Goal: Task Accomplishment & Management: Manage account settings

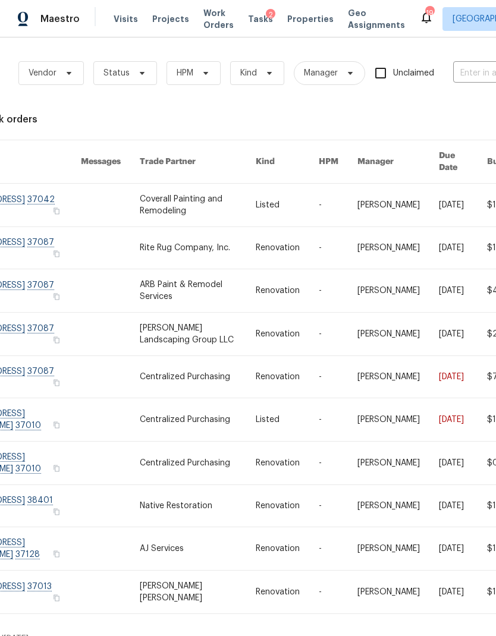
scroll to position [0, 124]
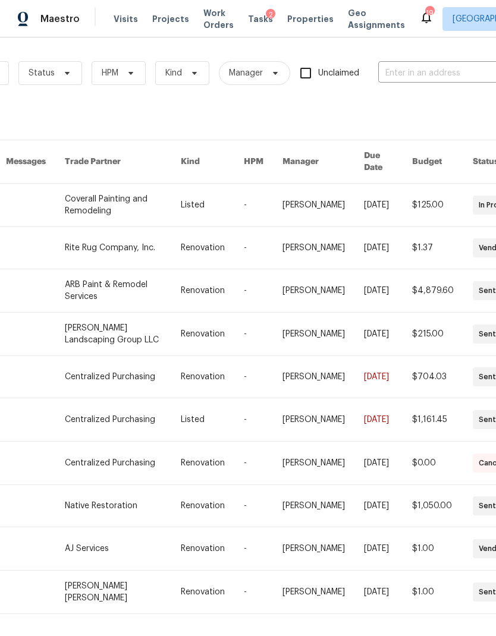
click at [413, 72] on input "text" at bounding box center [437, 73] width 119 height 18
type input "birchwood"
click at [395, 102] on li "[STREET_ADDRESS]" at bounding box center [417, 100] width 152 height 20
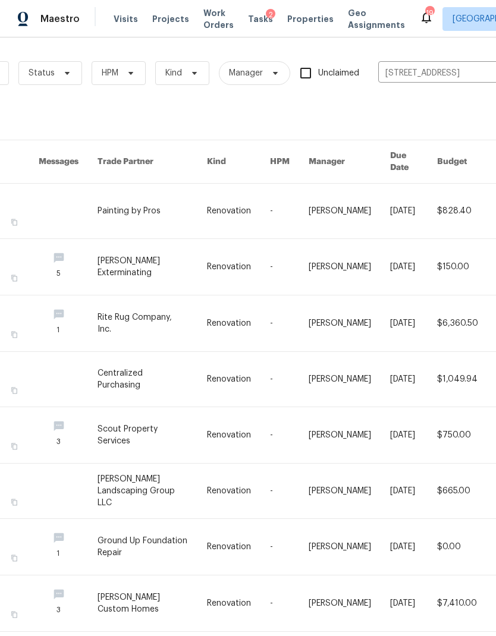
click at [123, 191] on link at bounding box center [151, 211] width 109 height 55
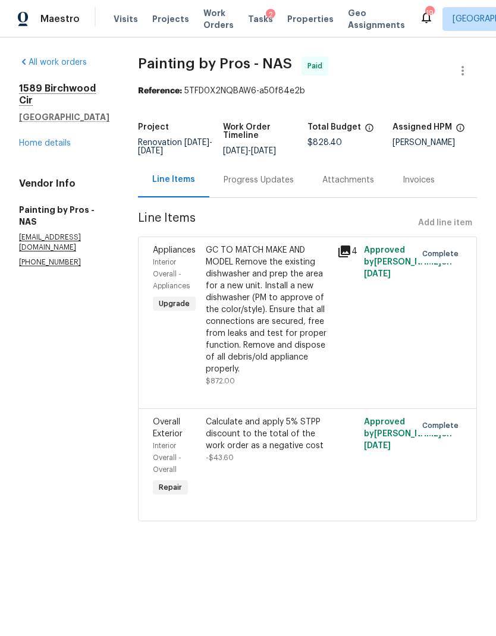
click at [38, 139] on link "Home details" at bounding box center [45, 143] width 52 height 8
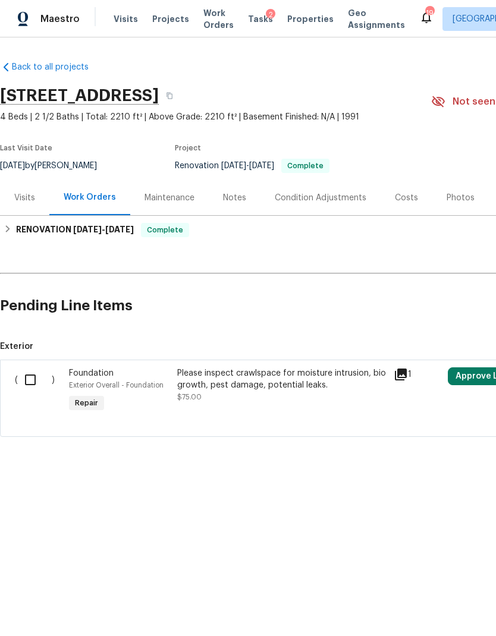
click at [406, 192] on div "Costs" at bounding box center [406, 198] width 23 height 12
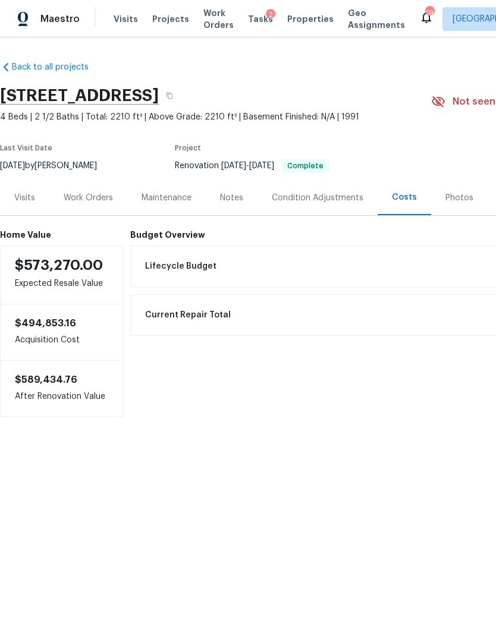
click at [79, 200] on div "Work Orders" at bounding box center [88, 198] width 49 height 12
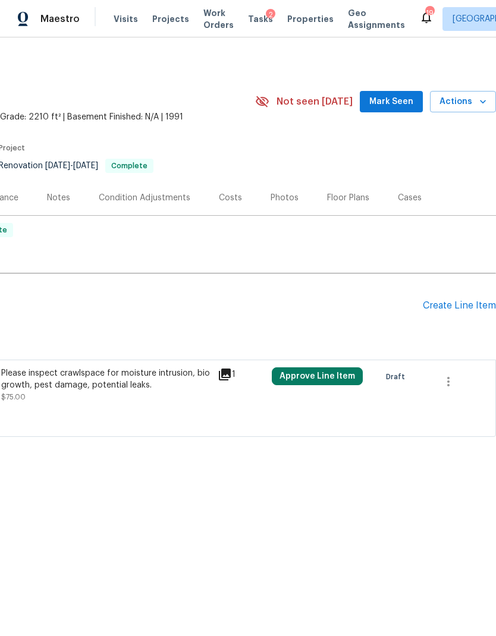
scroll to position [0, 176]
click at [227, 376] on icon at bounding box center [225, 375] width 12 height 12
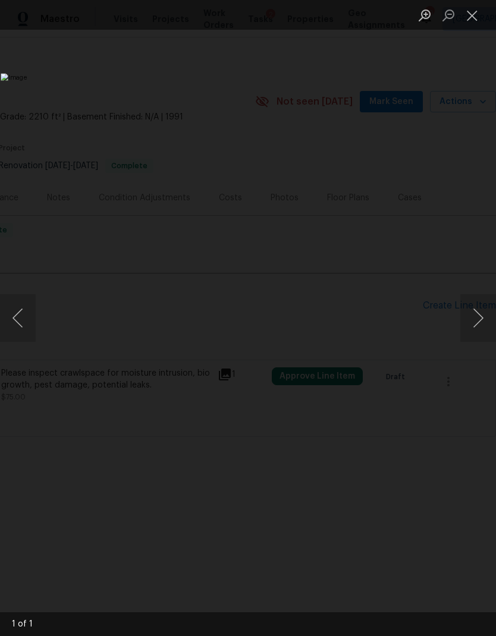
click at [469, 15] on button "Close lightbox" at bounding box center [472, 15] width 24 height 21
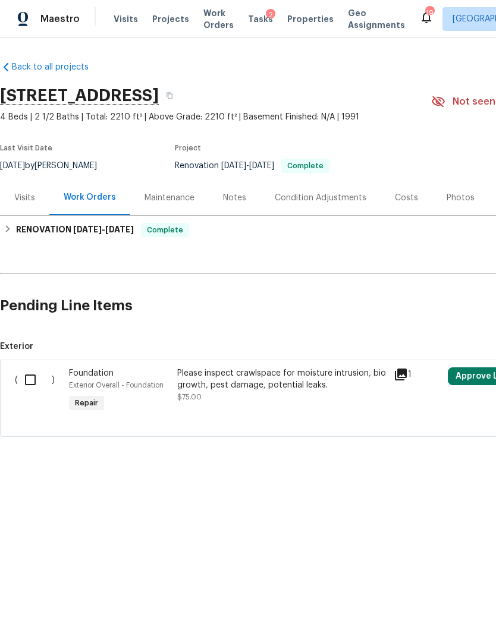
scroll to position [0, 0]
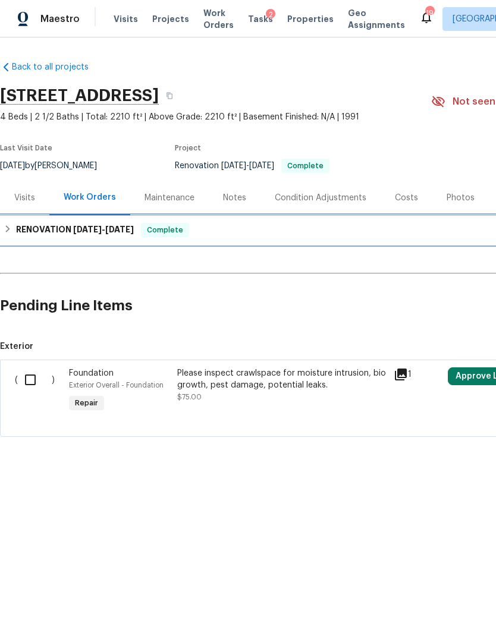
click at [54, 232] on h6 "RENOVATION 5/2/25 - 5/19/25" at bounding box center [75, 230] width 118 height 14
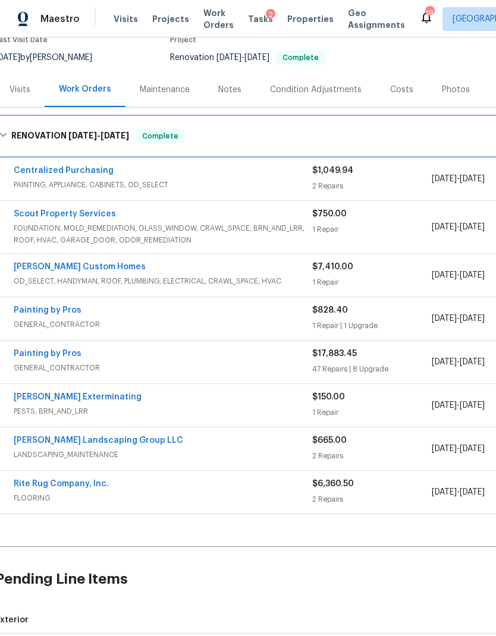
scroll to position [108, 4]
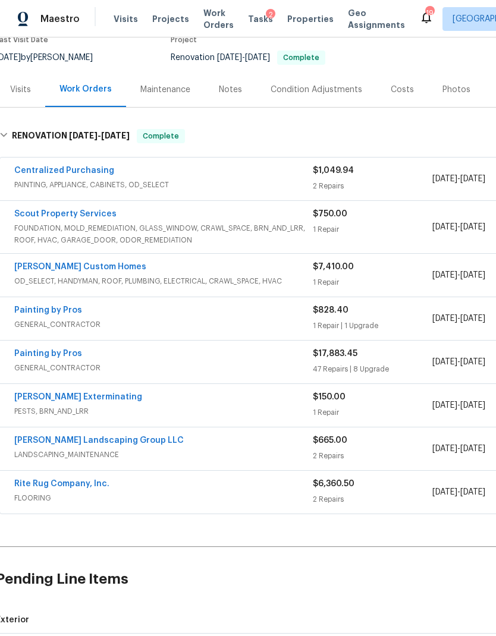
click at [225, 90] on div "Notes" at bounding box center [230, 90] width 23 height 12
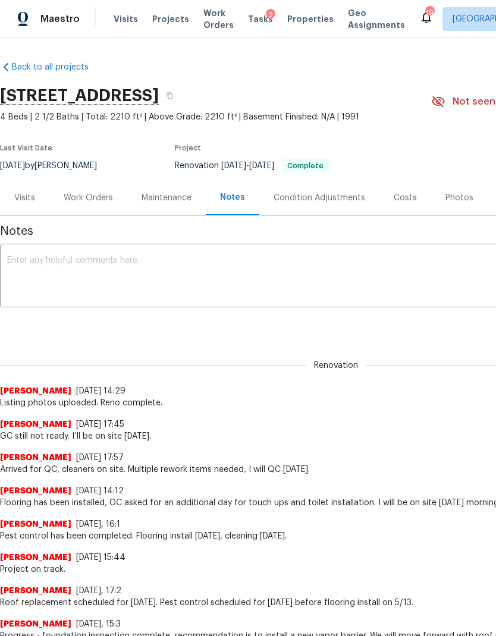
click at [15, 184] on div "Visits" at bounding box center [24, 197] width 49 height 35
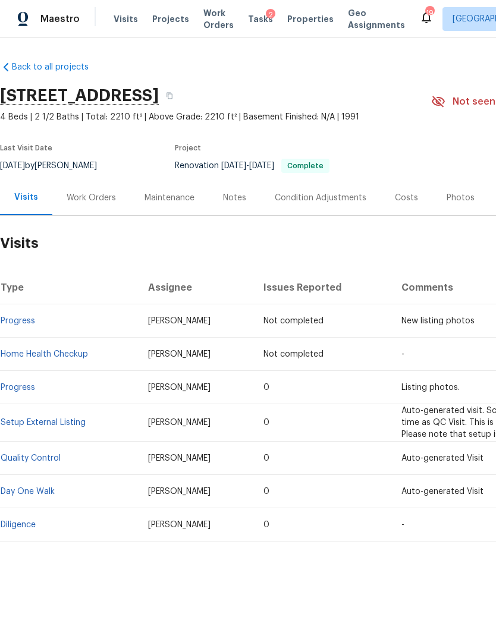
click at [27, 526] on link "Diligence" at bounding box center [18, 525] width 35 height 8
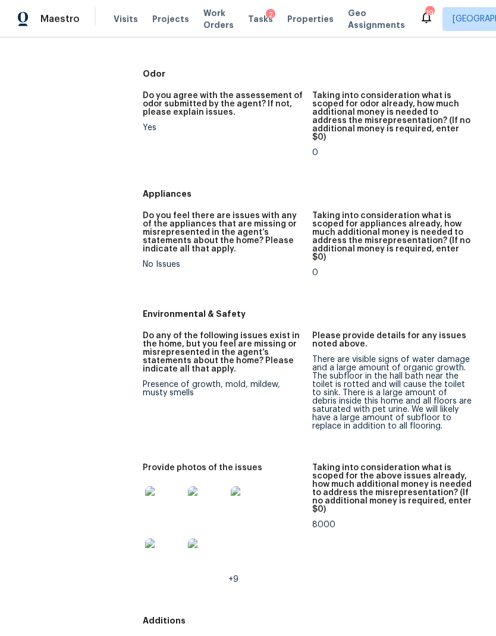
scroll to position [1187, 0]
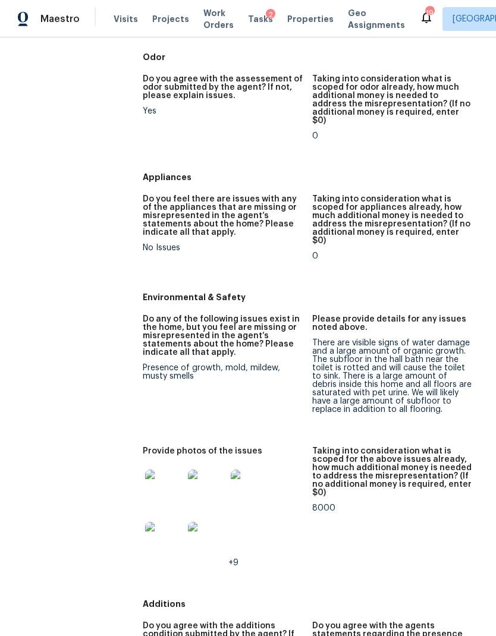
click at [158, 470] on img at bounding box center [164, 489] width 38 height 38
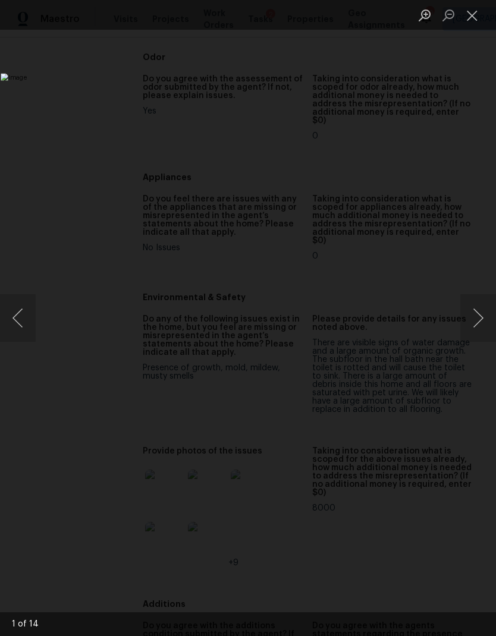
click at [477, 317] on button "Next image" at bounding box center [478, 318] width 36 height 48
click at [474, 317] on button "Next image" at bounding box center [478, 318] width 36 height 48
click at [479, 316] on button "Next image" at bounding box center [478, 318] width 36 height 48
click at [473, 315] on button "Next image" at bounding box center [478, 318] width 36 height 48
click at [475, 309] on button "Next image" at bounding box center [478, 318] width 36 height 48
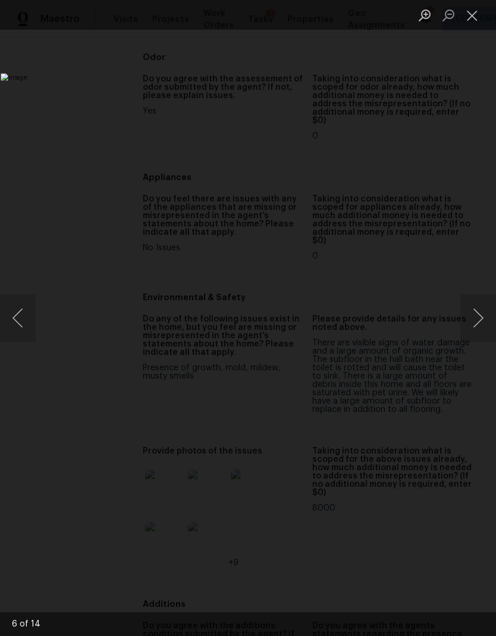
click at [470, 319] on button "Next image" at bounding box center [478, 318] width 36 height 48
click at [471, 312] on button "Next image" at bounding box center [478, 318] width 36 height 48
click at [469, 316] on button "Next image" at bounding box center [478, 318] width 36 height 48
click at [476, 309] on button "Next image" at bounding box center [478, 318] width 36 height 48
click at [474, 314] on button "Next image" at bounding box center [478, 318] width 36 height 48
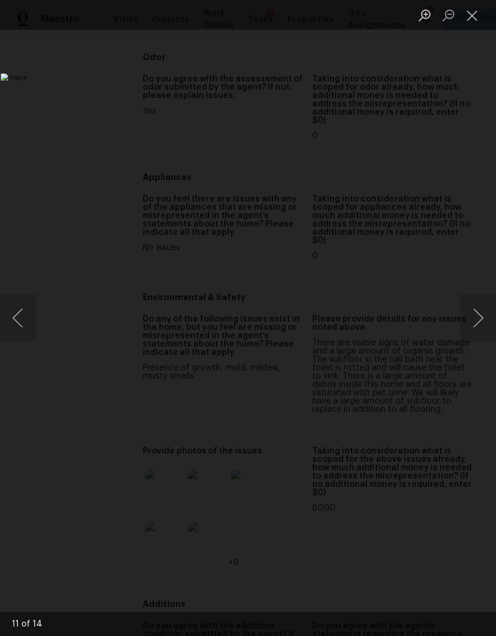
click at [476, 317] on button "Next image" at bounding box center [478, 318] width 36 height 48
click at [473, 319] on button "Next image" at bounding box center [478, 318] width 36 height 48
click at [475, 320] on button "Next image" at bounding box center [478, 318] width 36 height 48
click at [470, 320] on button "Next image" at bounding box center [478, 318] width 36 height 48
click at [464, 23] on button "Close lightbox" at bounding box center [472, 15] width 24 height 21
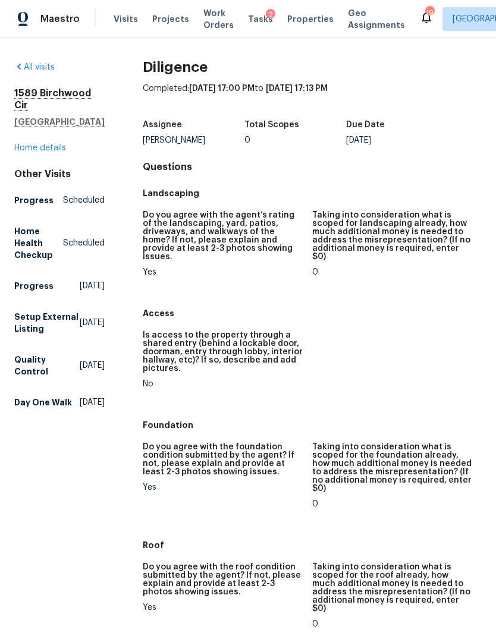
scroll to position [0, 0]
click at [59, 148] on link "Home details" at bounding box center [40, 148] width 52 height 8
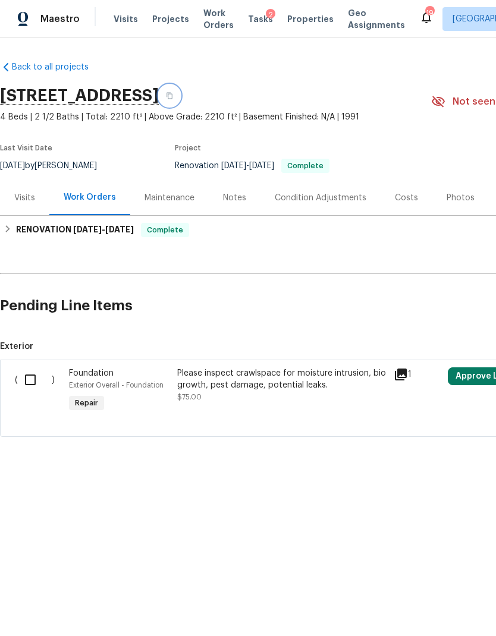
click at [172, 96] on icon "button" at bounding box center [169, 96] width 6 height 7
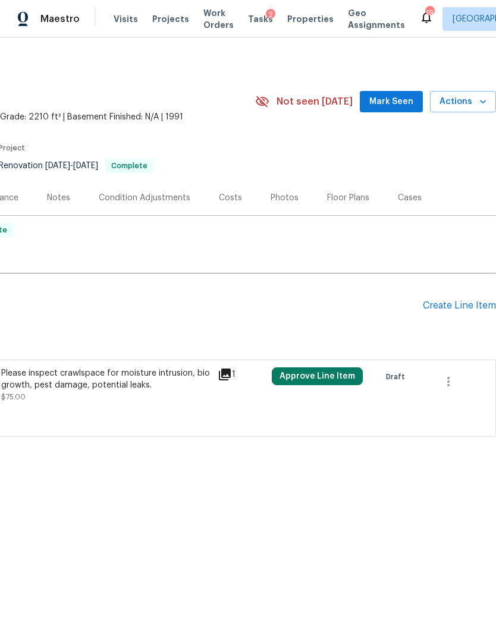
scroll to position [0, 176]
click at [478, 102] on icon "button" at bounding box center [483, 102] width 12 height 12
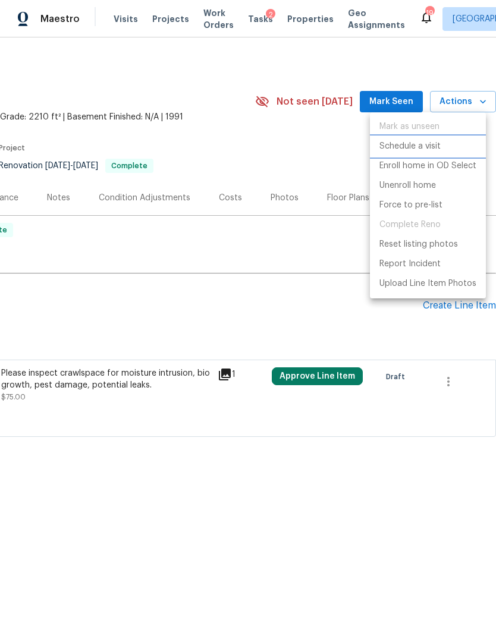
click at [415, 144] on p "Schedule a visit" at bounding box center [409, 146] width 61 height 12
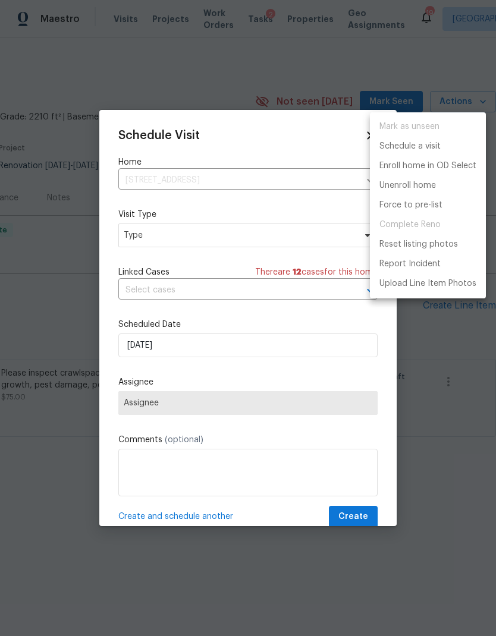
click at [141, 241] on div at bounding box center [248, 318] width 496 height 636
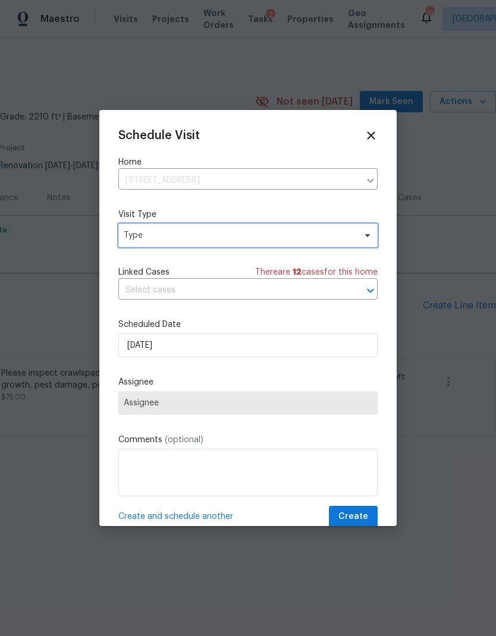
click at [359, 246] on span "Type" at bounding box center [247, 236] width 259 height 24
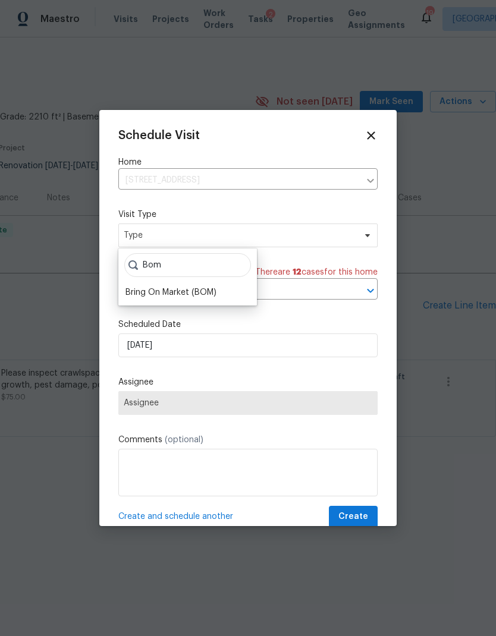
type input "Bom"
click at [133, 295] on div "Bring On Market (BOM)" at bounding box center [170, 293] width 91 height 12
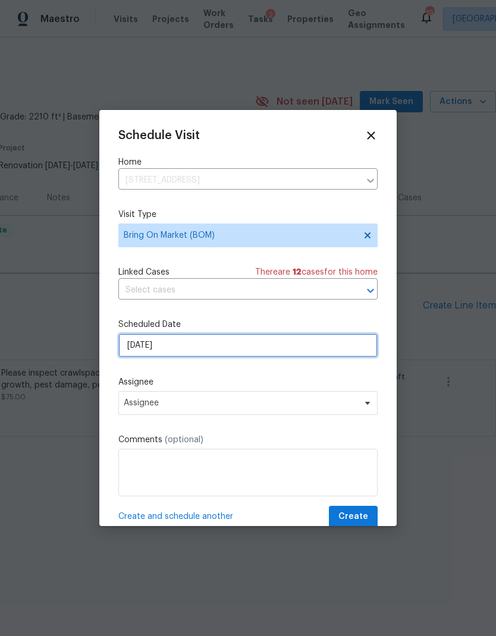
click at [141, 351] on input "9/25/2025" at bounding box center [247, 346] width 259 height 24
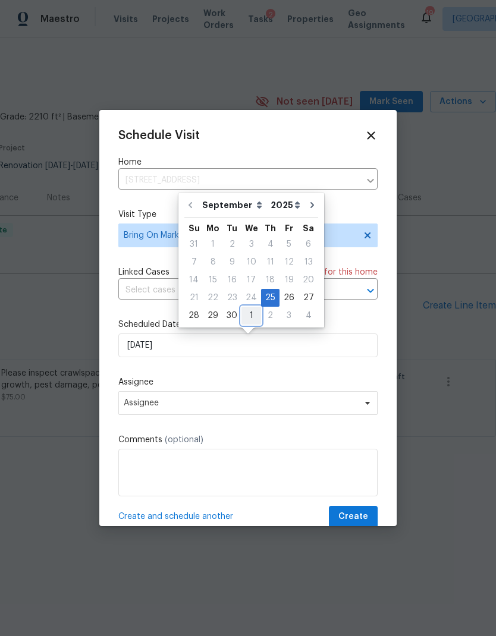
click at [249, 319] on div "1" at bounding box center [251, 315] width 20 height 17
type input "10/1/2025"
select select "9"
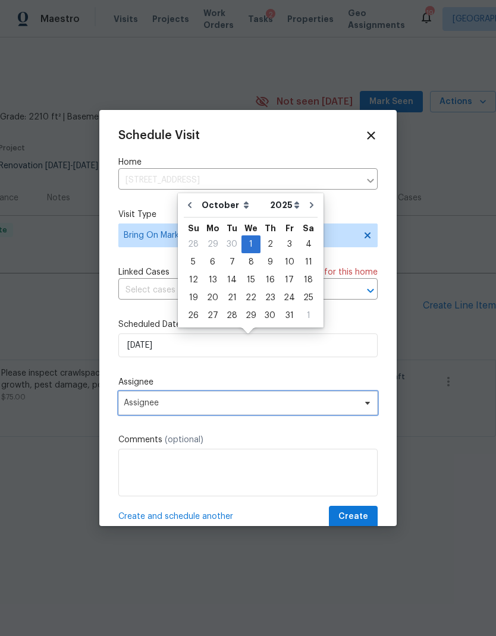
click at [332, 408] on span "Assignee" at bounding box center [240, 403] width 233 height 10
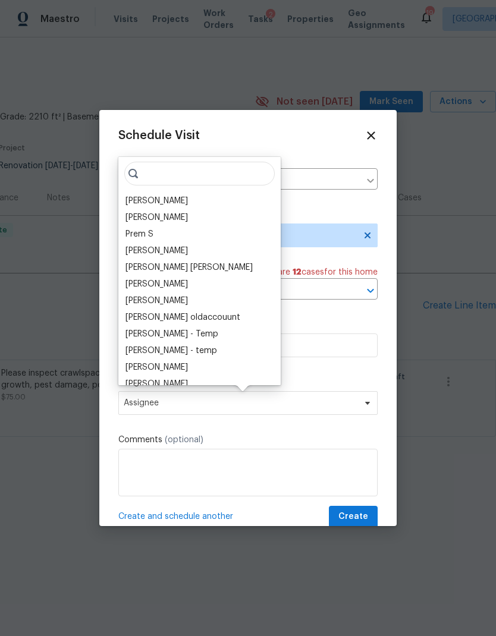
click at [138, 200] on div "[PERSON_NAME]" at bounding box center [156, 201] width 62 height 12
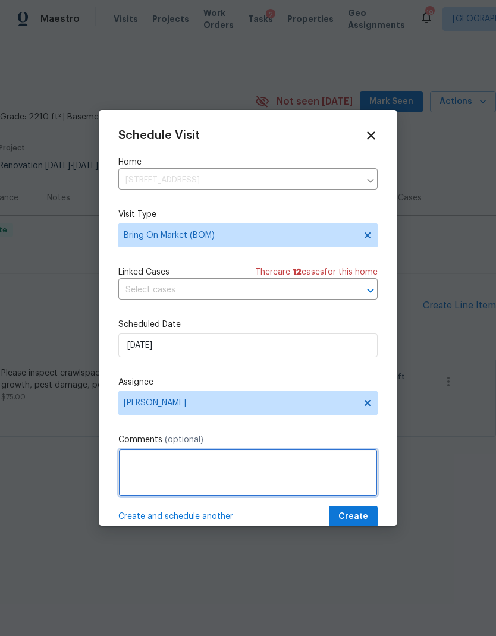
click at [343, 476] on textarea at bounding box center [247, 473] width 259 height 48
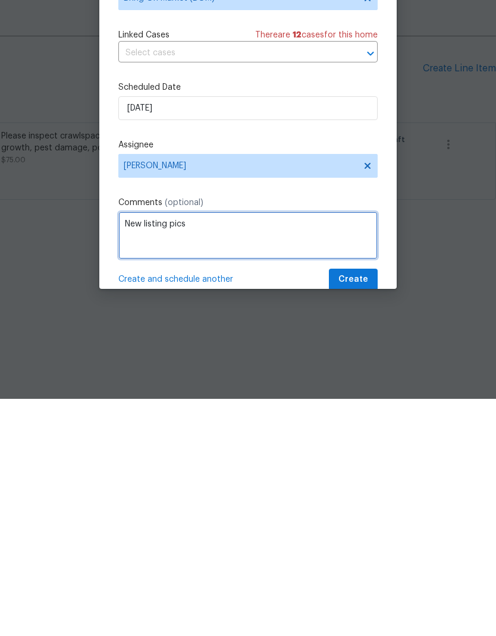
type textarea "New listing pics"
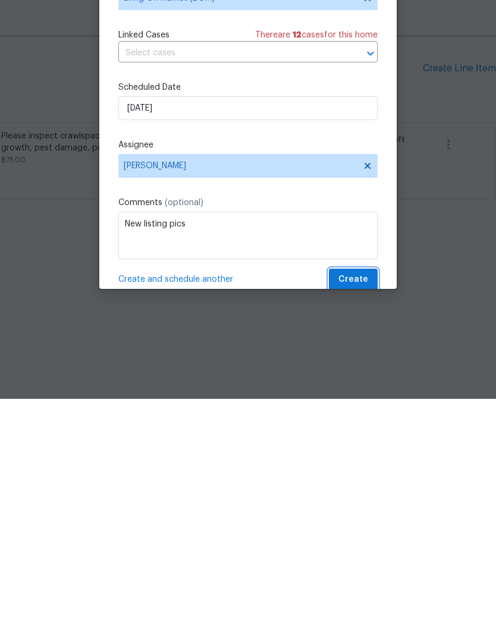
click at [351, 509] on span "Create" at bounding box center [353, 516] width 30 height 15
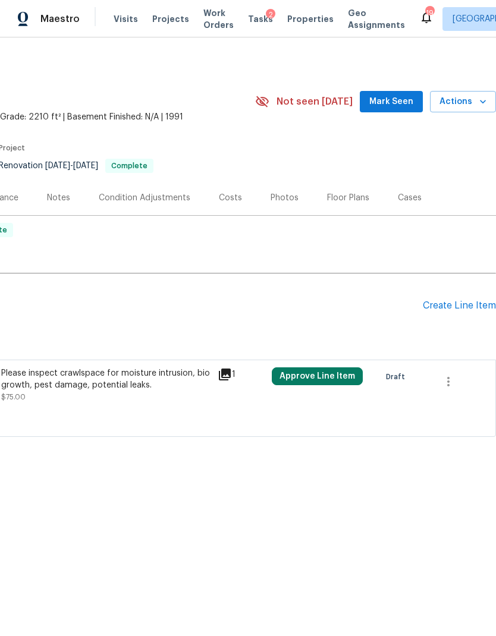
click at [463, 104] on span "Actions" at bounding box center [462, 102] width 47 height 15
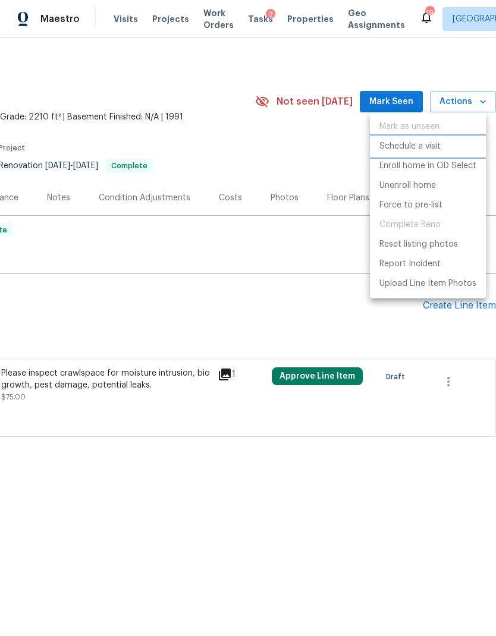
click at [412, 146] on p "Schedule a visit" at bounding box center [409, 146] width 61 height 12
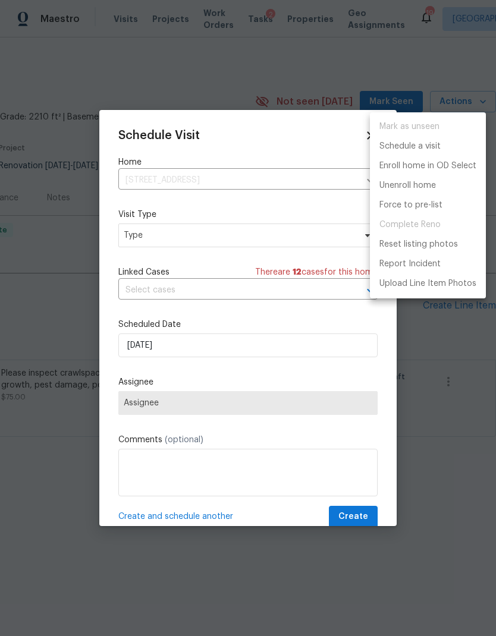
click at [149, 235] on div at bounding box center [248, 318] width 496 height 636
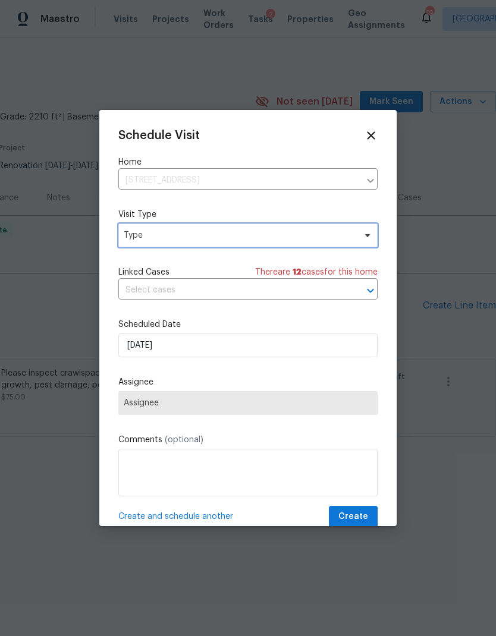
click at [147, 235] on span "Type" at bounding box center [239, 235] width 231 height 12
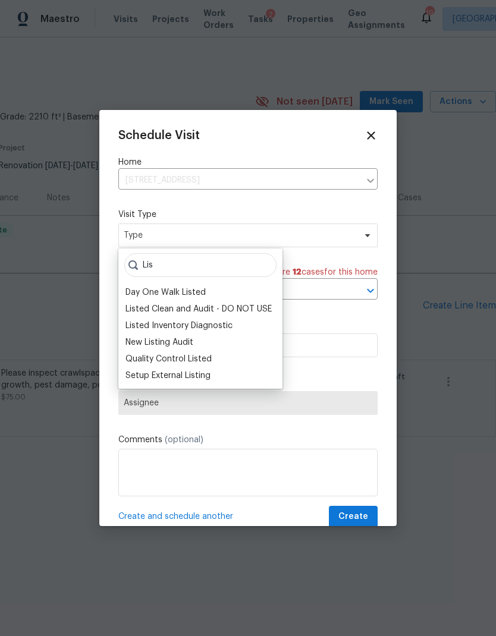
type input "Lis"
click at [140, 327] on div "Listed Inventory Diagnostic" at bounding box center [178, 326] width 107 height 12
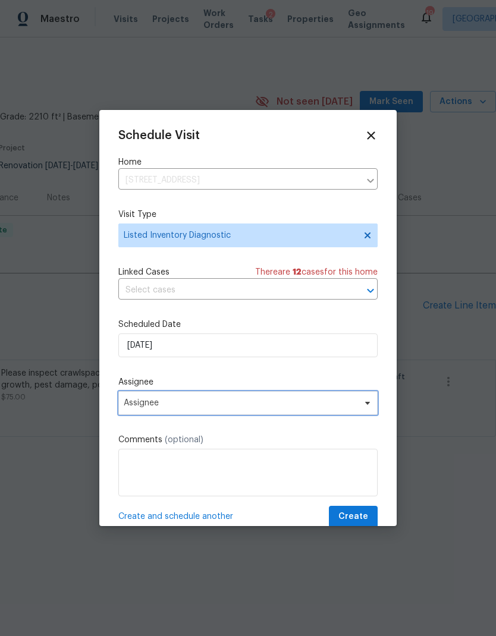
click at [299, 415] on span "Assignee" at bounding box center [247, 403] width 259 height 24
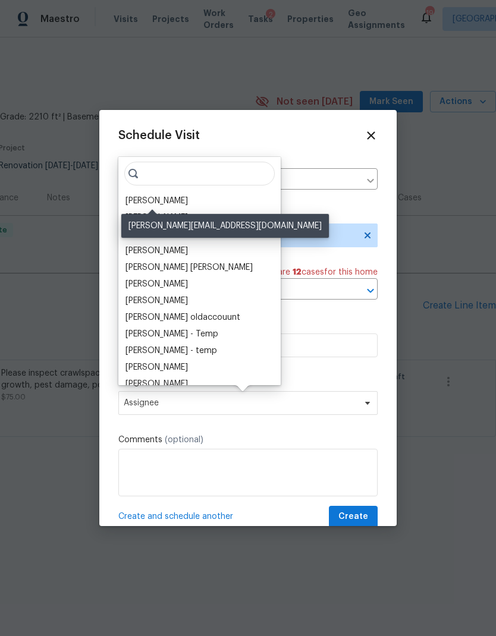
click at [137, 199] on div "[PERSON_NAME]" at bounding box center [156, 201] width 62 height 12
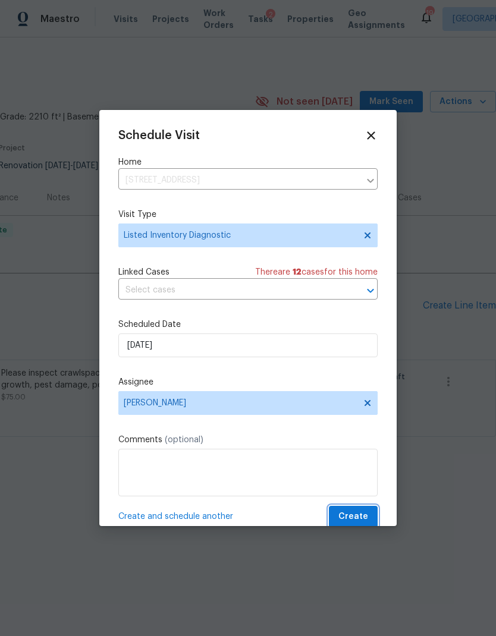
click at [350, 510] on button "Create" at bounding box center [353, 517] width 49 height 22
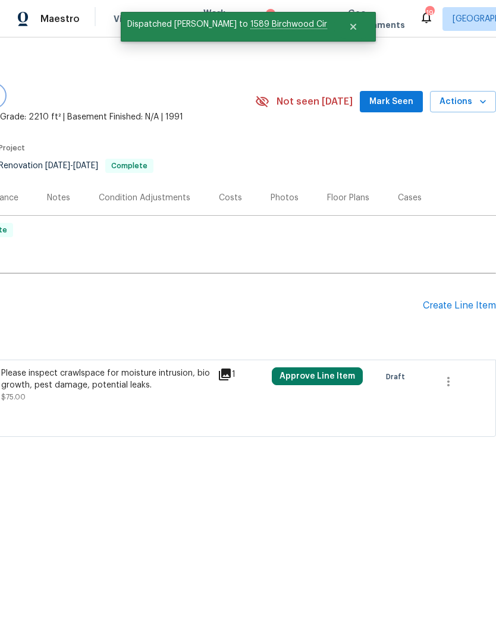
click at [116, 20] on span "Visits" at bounding box center [126, 19] width 24 height 12
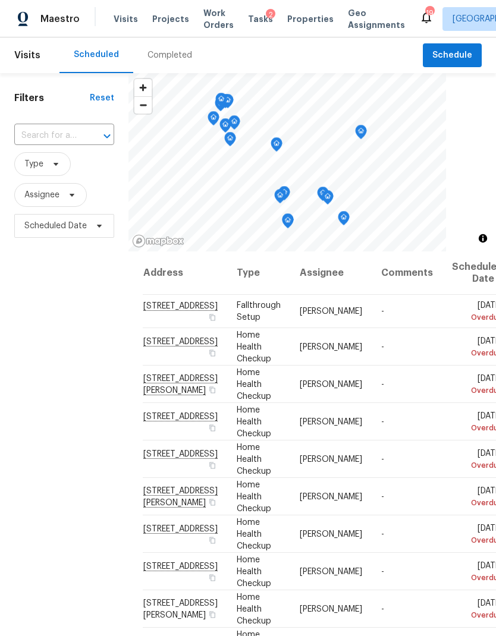
click at [30, 138] on input "text" at bounding box center [47, 136] width 67 height 18
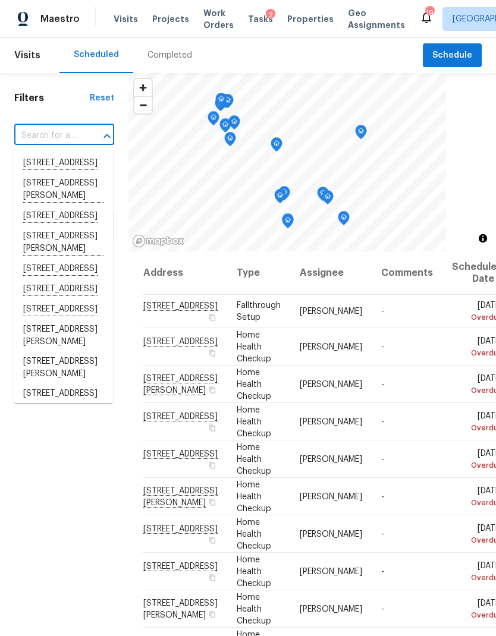
paste input "1589 Birchwood Cir, Franklin, TN 37064"
type input "1589 Birchwood Cir, Franklin, TN 37064"
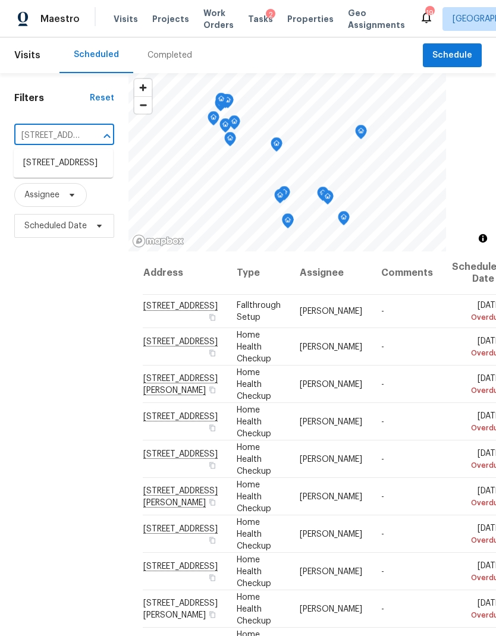
click at [42, 163] on li "1589 Birchwood Cir, Franklin, TN 37064" at bounding box center [63, 163] width 99 height 20
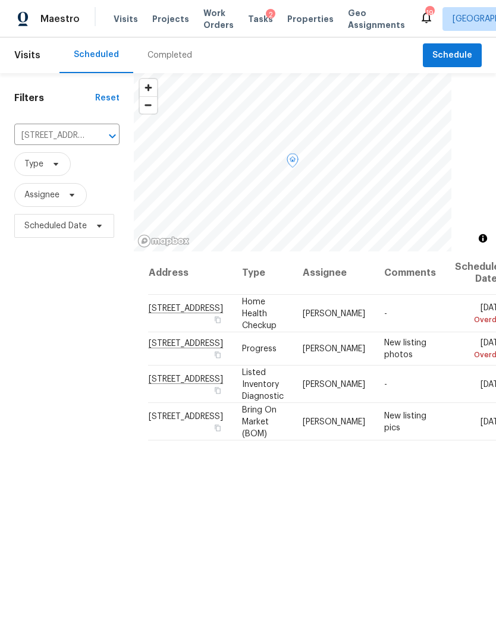
click at [0, 0] on icon at bounding box center [0, 0] width 0 height 0
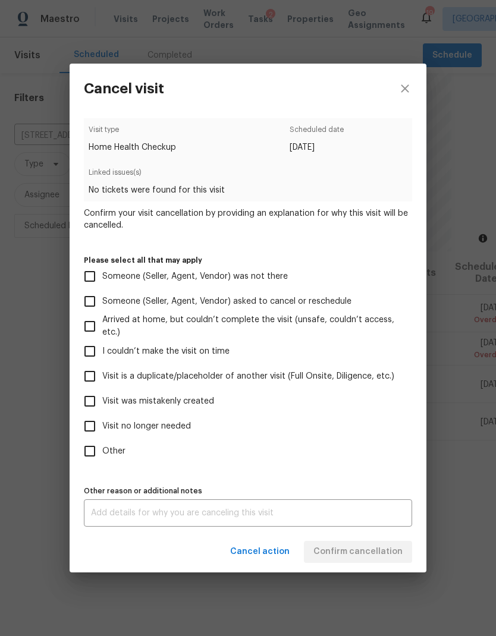
click at [102, 430] on input "Visit no longer needed" at bounding box center [89, 426] width 25 height 25
checkbox input "true"
click at [331, 517] on textarea at bounding box center [248, 513] width 314 height 8
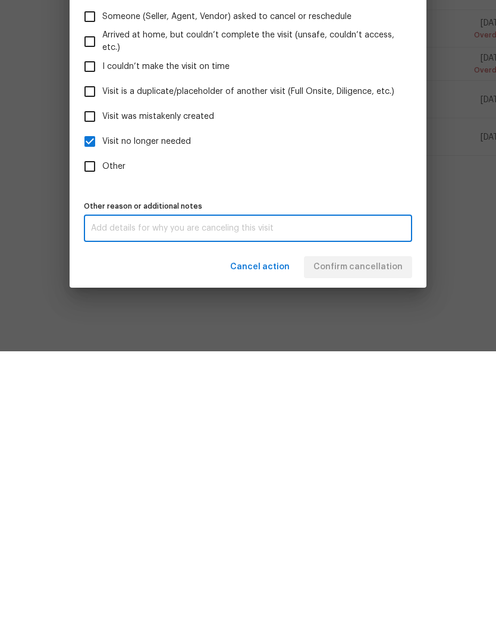
scroll to position [48, 0]
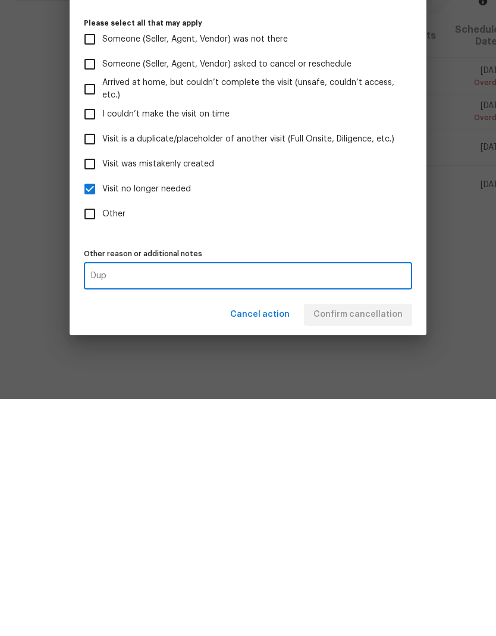
type textarea "Dup"
click at [382, 531] on div "Cancel action Confirm cancellation" at bounding box center [248, 551] width 357 height 41
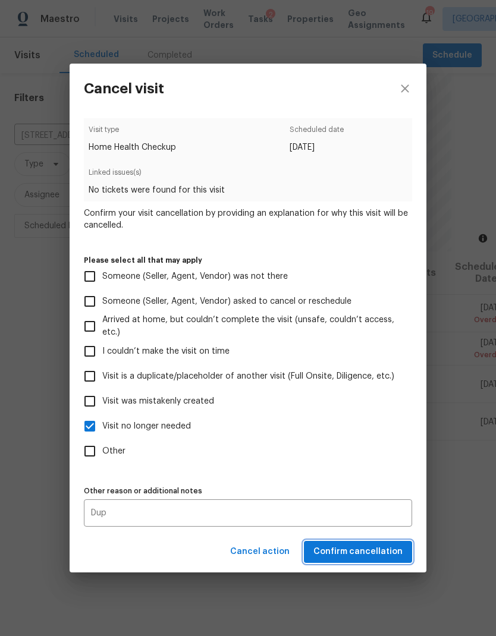
click at [383, 552] on span "Confirm cancellation" at bounding box center [357, 552] width 89 height 15
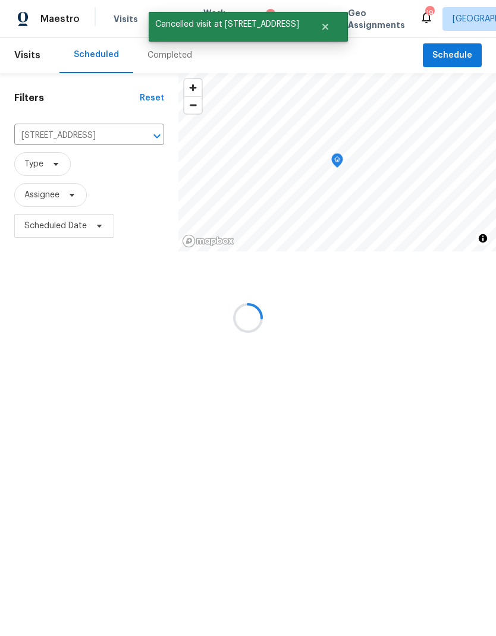
scroll to position [0, 0]
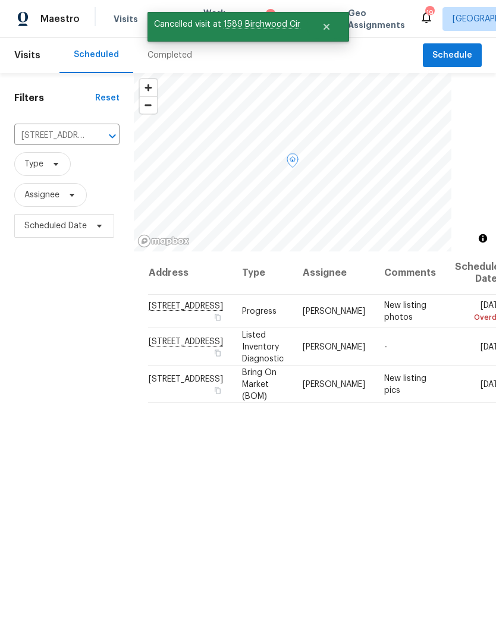
click at [0, 0] on icon at bounding box center [0, 0] width 0 height 0
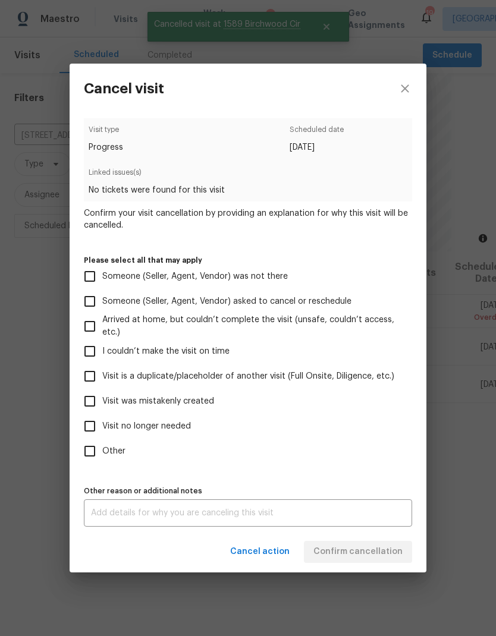
click at [128, 404] on span "Visit was mistakenly created" at bounding box center [158, 401] width 112 height 12
click at [102, 404] on input "Visit was mistakenly created" at bounding box center [89, 401] width 25 height 25
checkbox input "true"
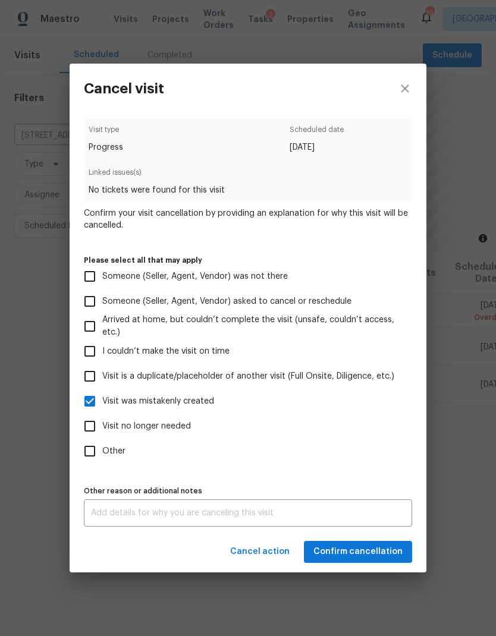
click at [292, 517] on textarea at bounding box center [248, 513] width 314 height 8
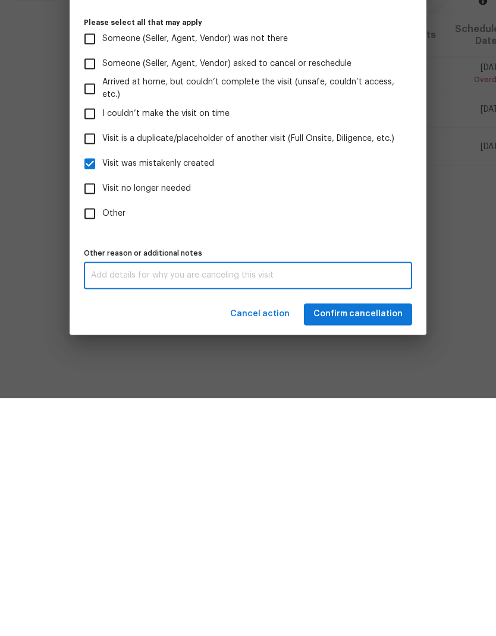
scroll to position [48, 0]
type textarea "Dup"
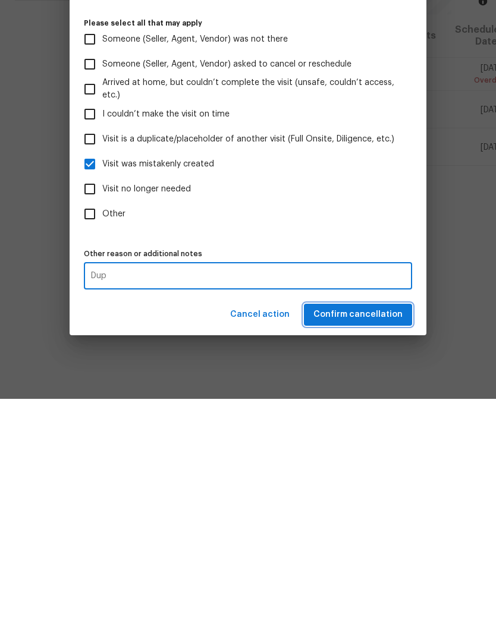
click at [378, 545] on span "Confirm cancellation" at bounding box center [357, 552] width 89 height 15
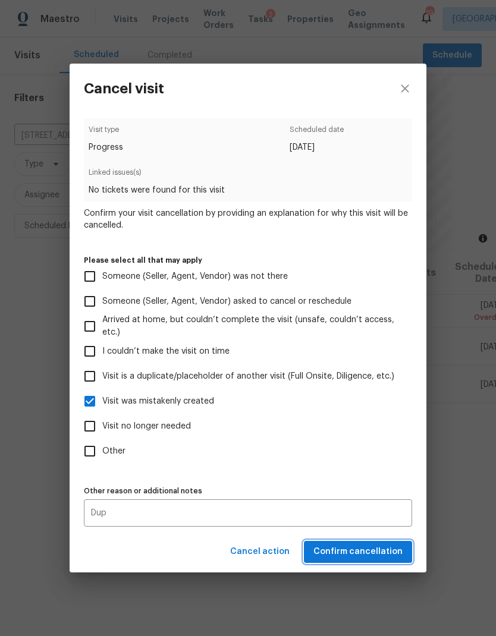
scroll to position [0, 0]
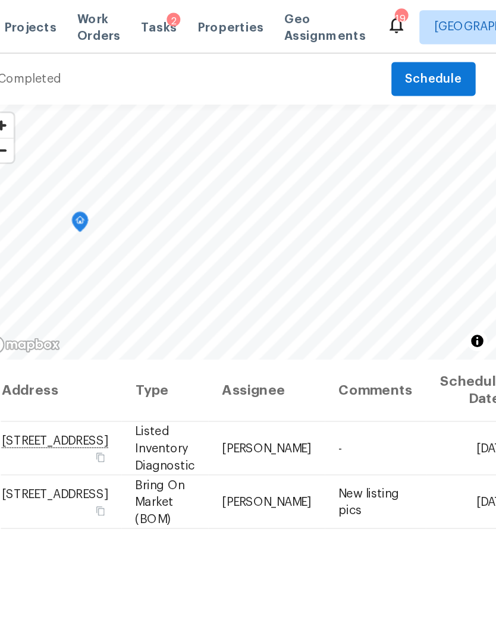
click at [287, 14] on span "Properties" at bounding box center [310, 19] width 46 height 12
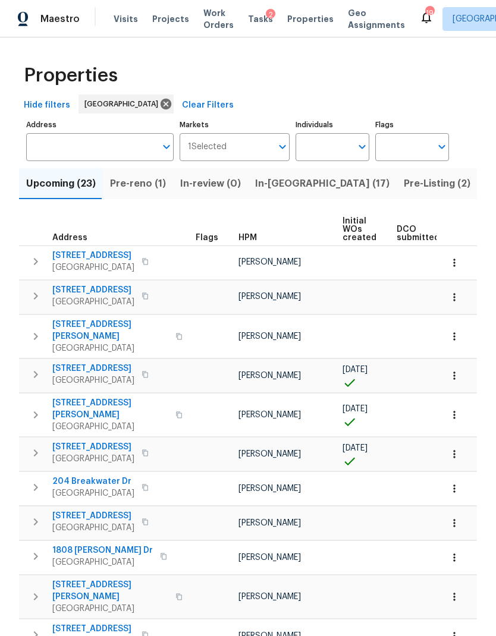
scroll to position [48, 0]
click at [283, 175] on span "In-reno (17)" at bounding box center [322, 183] width 134 height 17
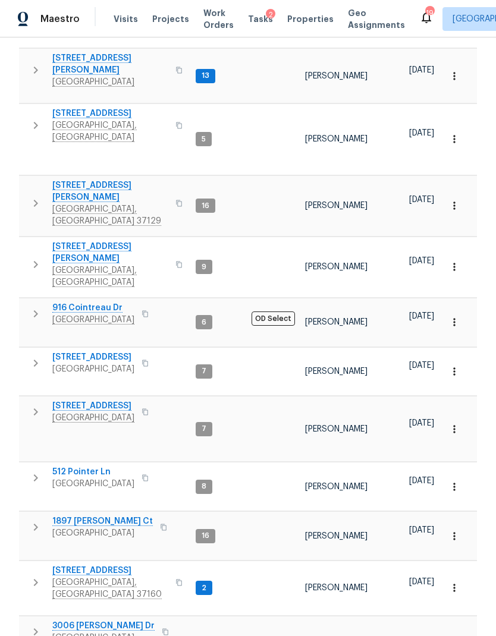
scroll to position [353, 0]
click at [79, 180] on span "8607 Hooper St" at bounding box center [110, 192] width 116 height 24
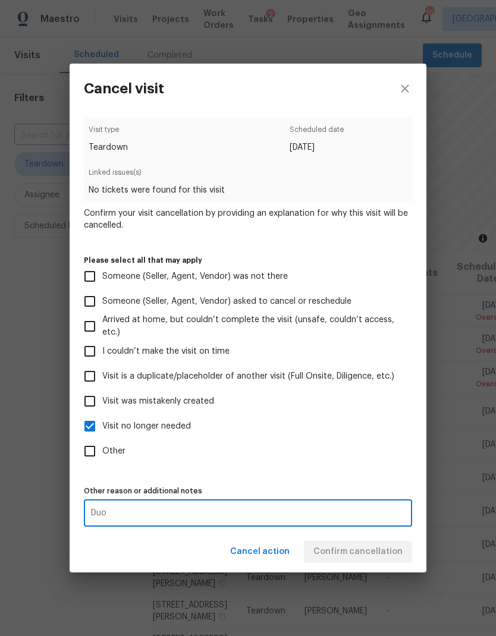
scroll to position [48, 0]
type textarea "Duo"
click at [402, 82] on icon "close" at bounding box center [405, 88] width 14 height 14
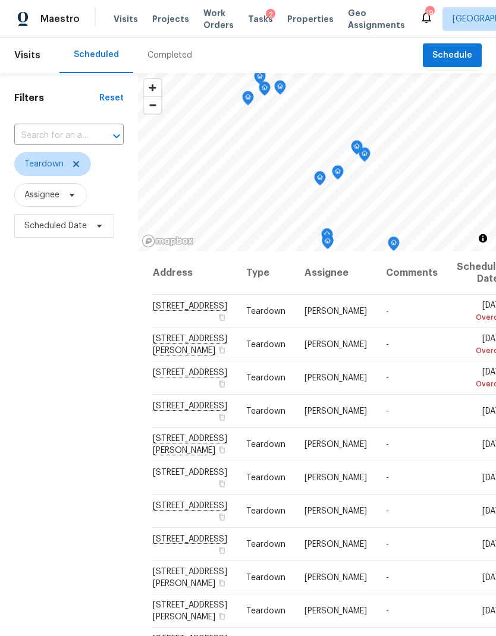
checkbox input "false"
click at [213, 23] on span "Work Orders" at bounding box center [218, 19] width 30 height 24
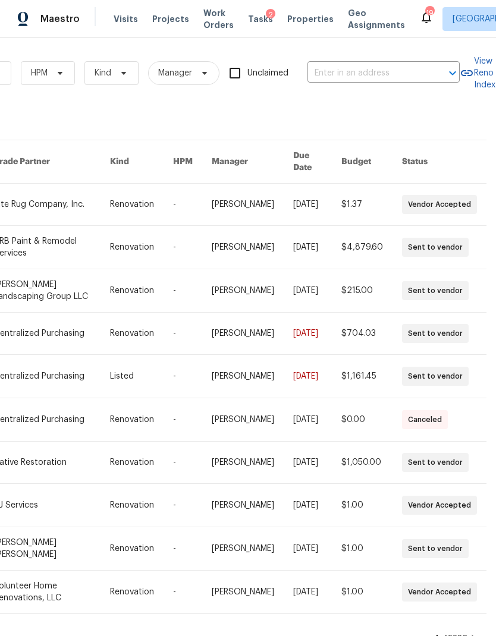
scroll to position [0, 196]
click at [351, 59] on div "Work Orders Vendor Status HPM Kind Manager Unclaimed ​" at bounding box center [132, 73] width 655 height 52
click at [340, 68] on input "text" at bounding box center [366, 73] width 119 height 18
type input "hoover"
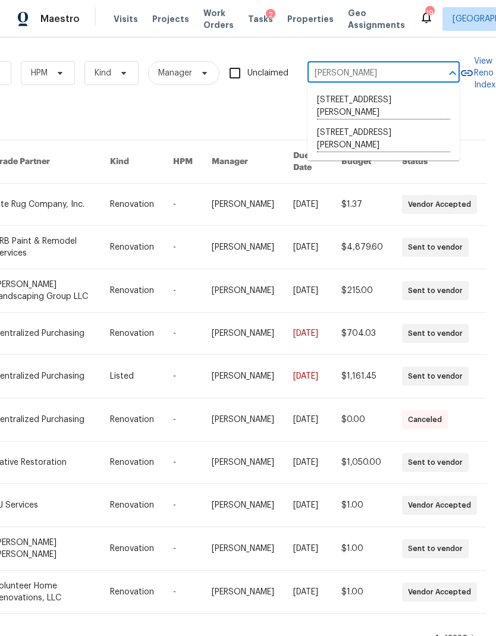
click at [369, 134] on li "6180 Hoover Rd, Lascassas, TN 37085" at bounding box center [383, 139] width 152 height 33
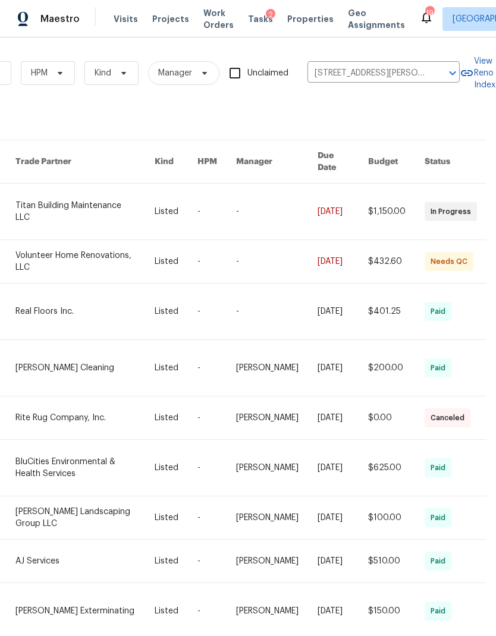
scroll to position [0, 1]
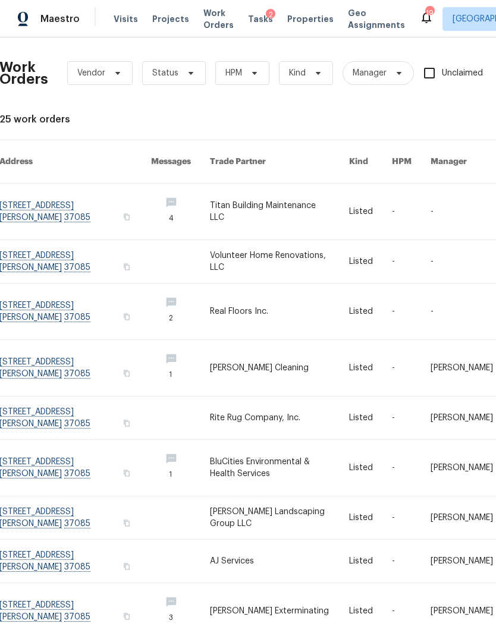
click at [30, 187] on link at bounding box center [75, 212] width 152 height 56
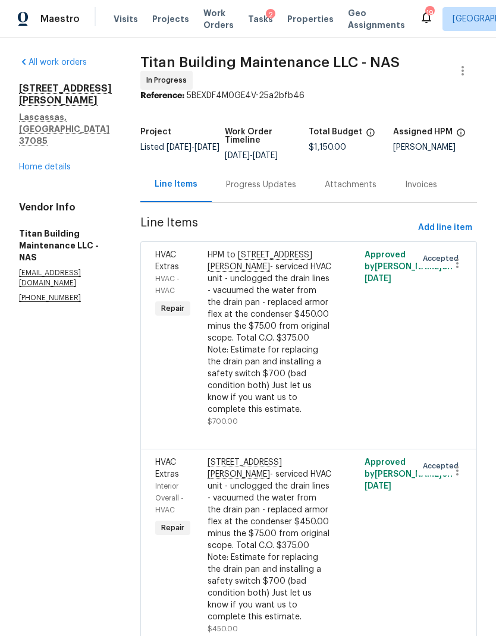
scroll to position [15, 0]
click at [42, 163] on link "Home details" at bounding box center [45, 167] width 52 height 8
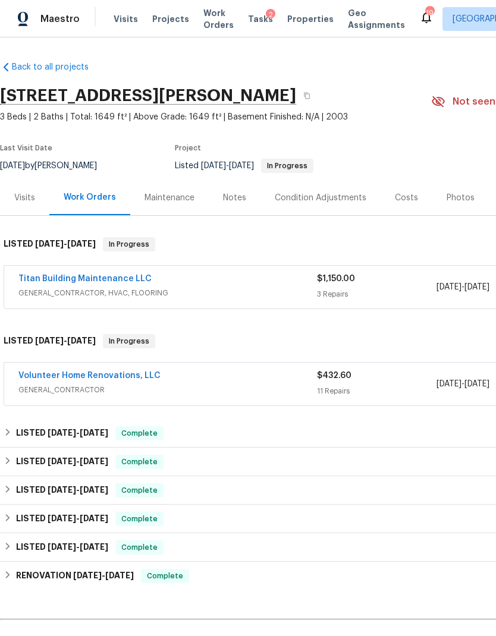
click at [43, 379] on link "Volunteer Home Renovations, LLC" at bounding box center [89, 376] width 142 height 8
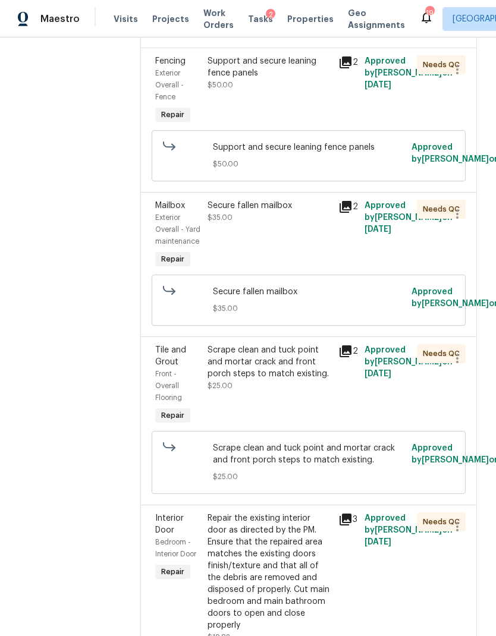
scroll to position [1391, 0]
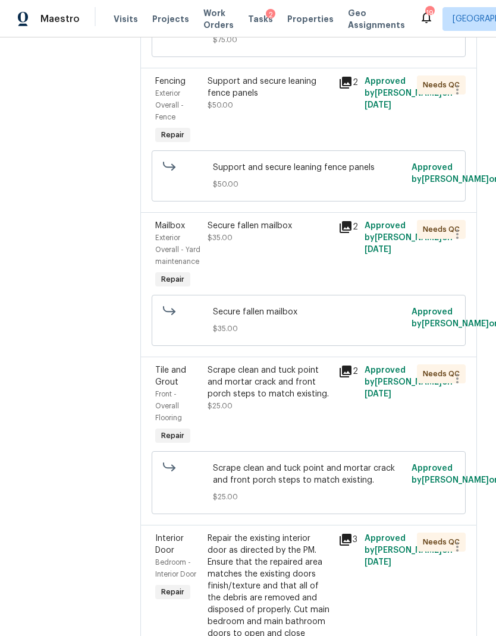
click at [292, 111] on div "Support and secure leaning fence panels $50.00" at bounding box center [269, 94] width 124 height 36
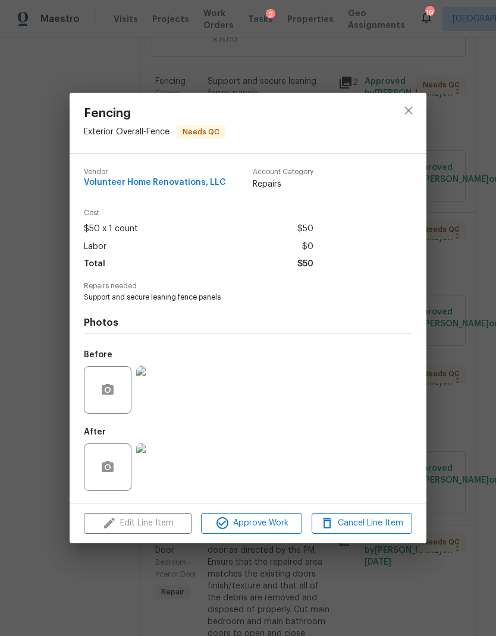
click at [163, 468] on img at bounding box center [160, 468] width 48 height 48
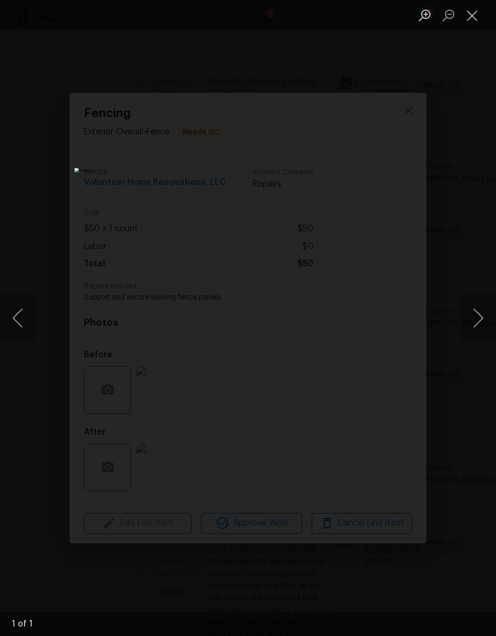
click at [482, 324] on button "Next image" at bounding box center [478, 318] width 36 height 48
click at [456, 323] on div "Lightbox" at bounding box center [248, 318] width 496 height 636
click at [455, 323] on div "Lightbox" at bounding box center [248, 318] width 496 height 636
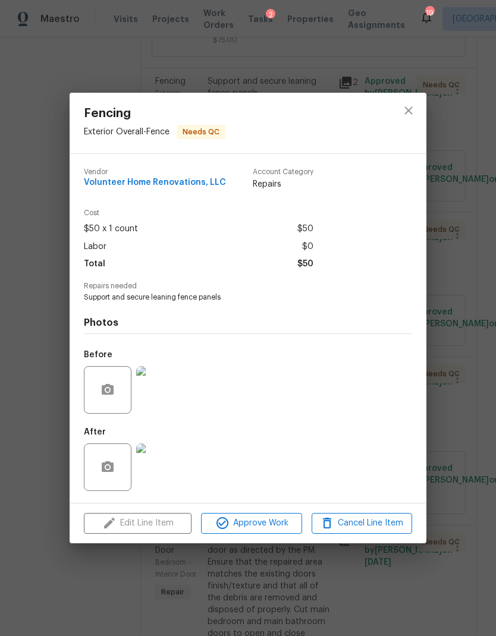
click at [169, 391] on img at bounding box center [160, 390] width 48 height 48
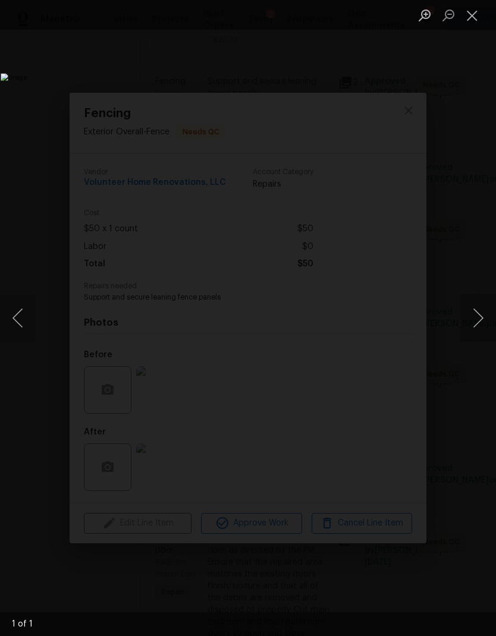
click at [467, 8] on button "Close lightbox" at bounding box center [472, 15] width 24 height 21
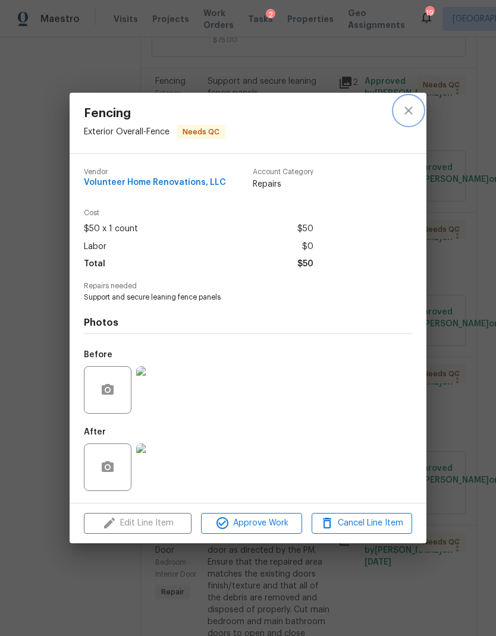
click at [409, 110] on icon "close" at bounding box center [408, 111] width 8 height 8
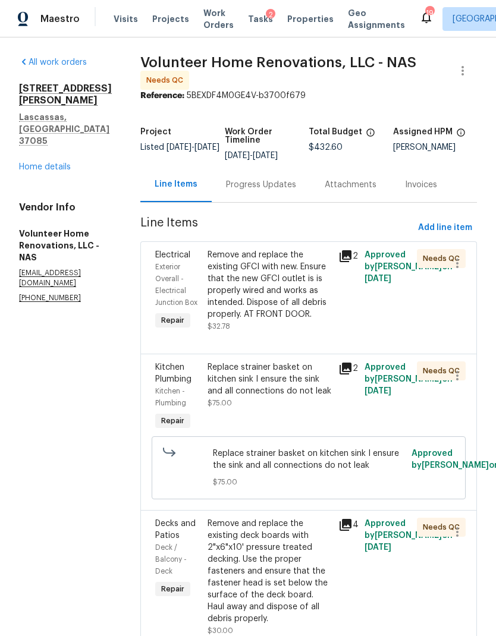
scroll to position [0, 0]
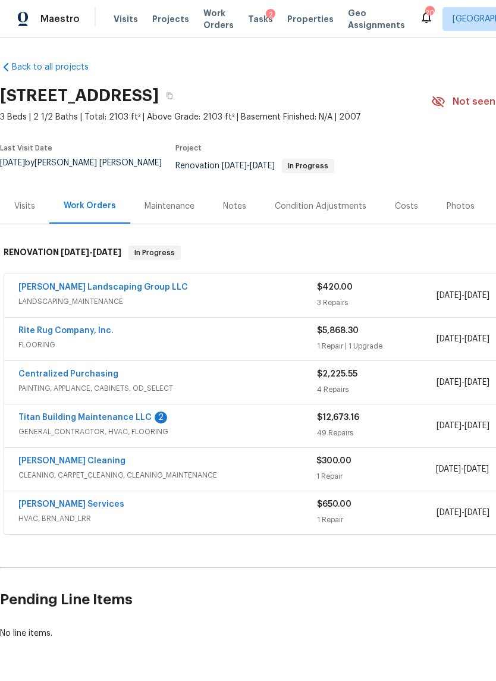
click at [403, 200] on div "Costs" at bounding box center [406, 206] width 23 height 12
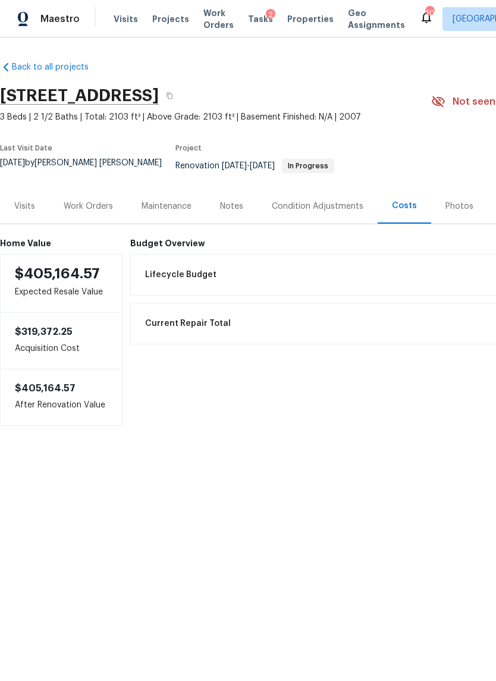
click at [232, 201] on div "Notes" at bounding box center [231, 206] width 23 height 12
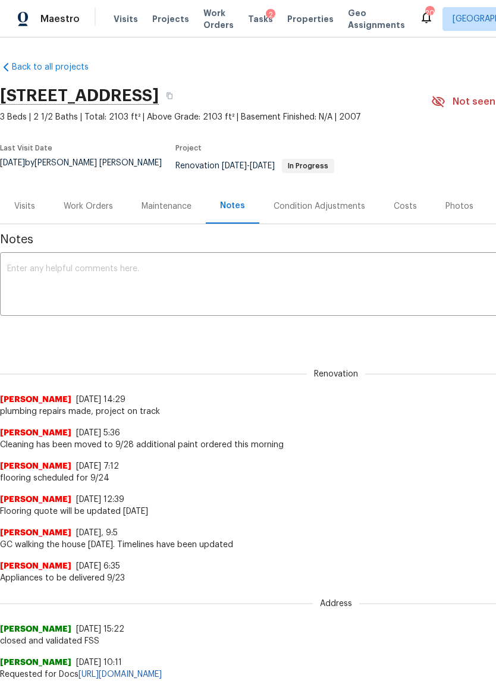
click at [87, 202] on div "Work Orders" at bounding box center [88, 206] width 49 height 12
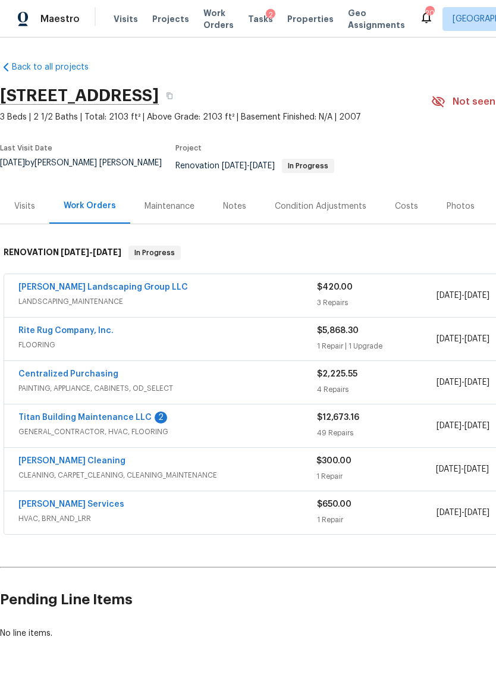
click at [420, 340] on div "1 Repair | 1 Upgrade" at bounding box center [376, 346] width 119 height 12
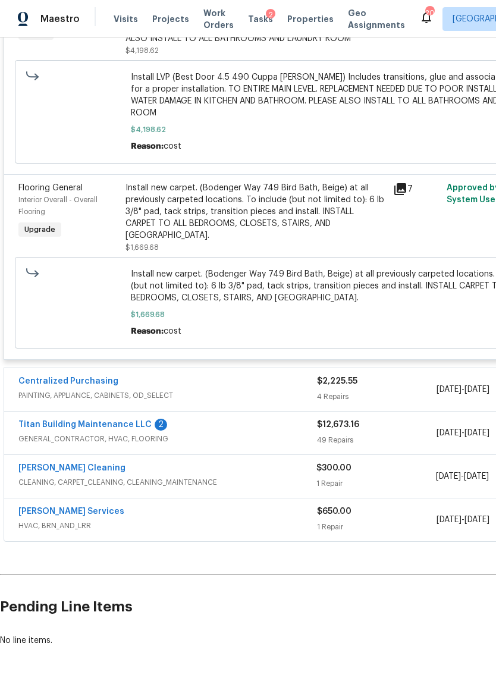
scroll to position [413, 0]
click at [112, 421] on link "Titan Building Maintenance LLC" at bounding box center [84, 425] width 133 height 8
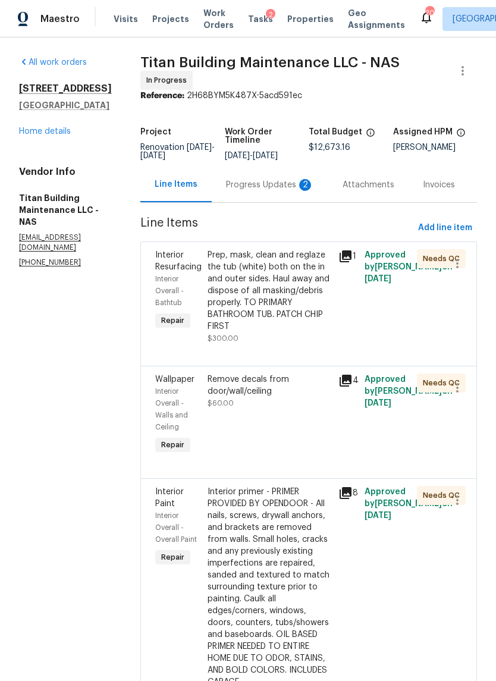
click at [242, 187] on div "Progress Updates 2" at bounding box center [270, 184] width 117 height 35
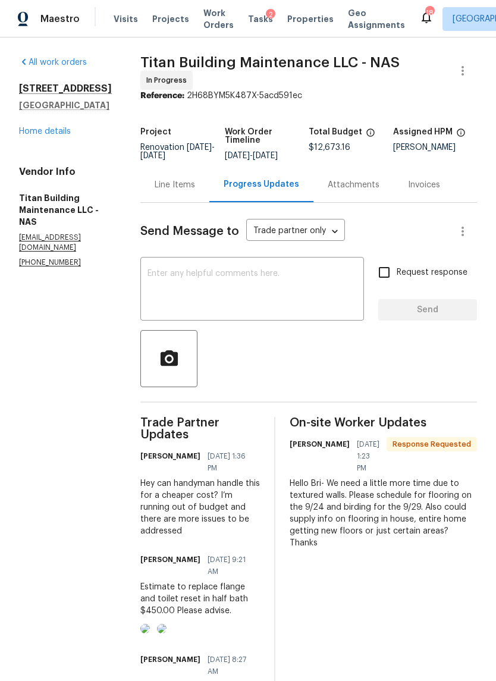
click at [56, 136] on link "Home details" at bounding box center [45, 131] width 52 height 8
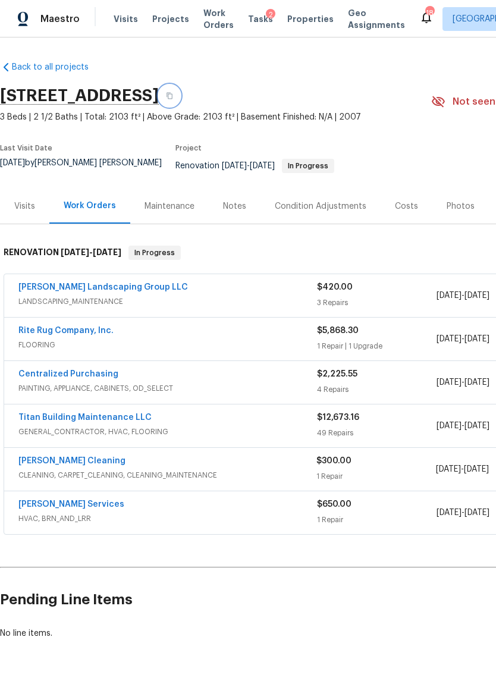
click at [180, 101] on button "button" at bounding box center [169, 95] width 21 height 21
click at [180, 103] on button "button" at bounding box center [169, 95] width 21 height 21
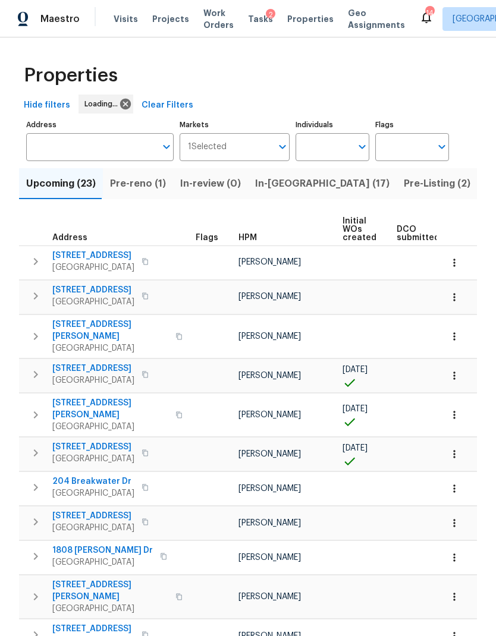
click at [289, 185] on span "In-[GEOGRAPHIC_DATA] (17)" at bounding box center [322, 183] width 134 height 17
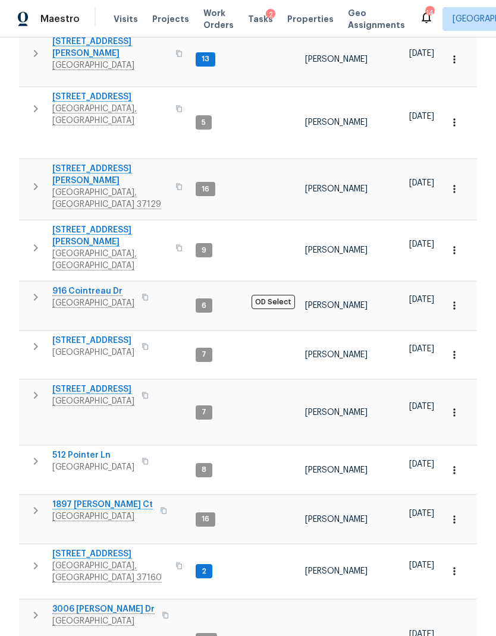
scroll to position [353, 0]
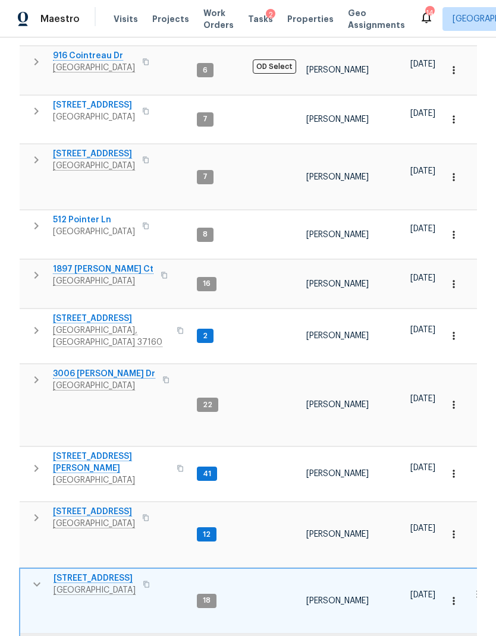
scroll to position [572, 0]
